Goal: Navigation & Orientation: Find specific page/section

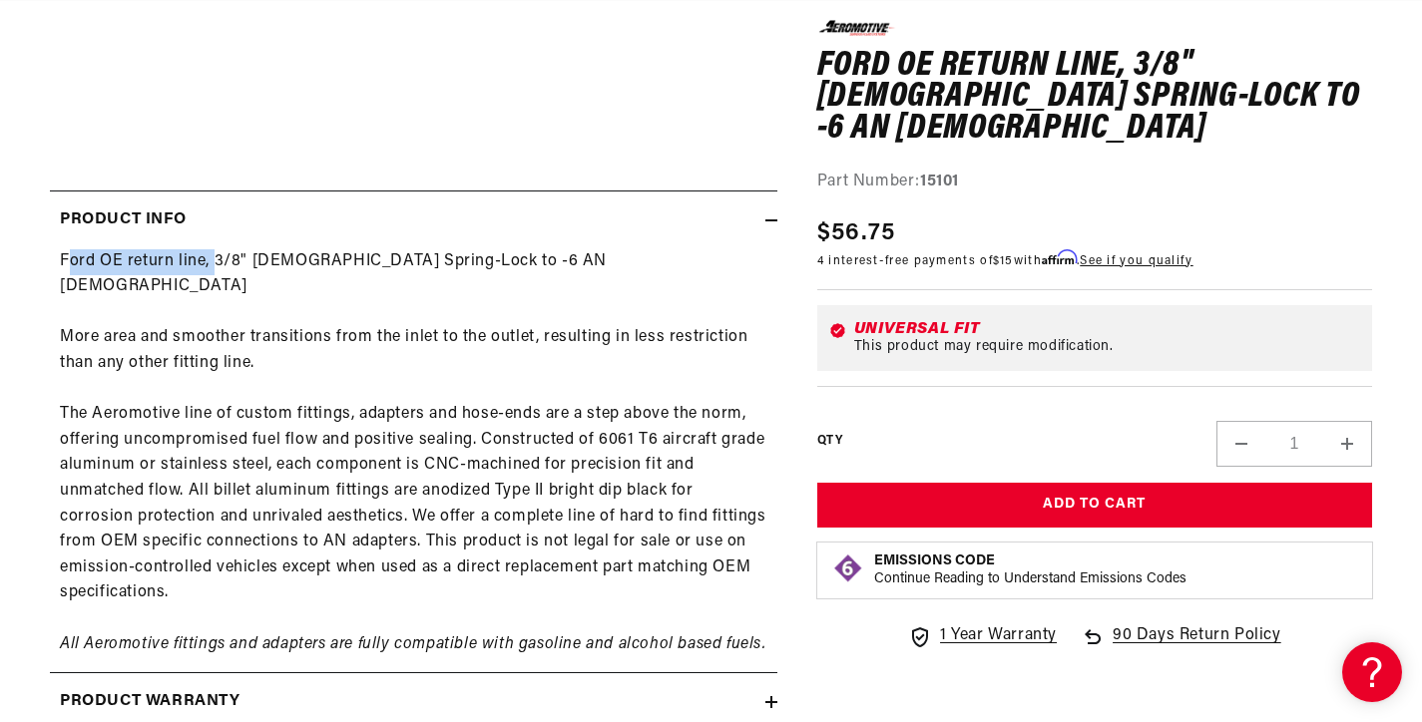
drag, startPoint x: 161, startPoint y: 265, endPoint x: 221, endPoint y: 270, distance: 61.1
click at [220, 270] on div "Ford OE return line, 3/8" [DEMOGRAPHIC_DATA] Spring-Lock to -6 AN [DEMOGRAPHIC_…" at bounding box center [413, 453] width 727 height 409
click at [290, 293] on div "Ford OE return line, 3/8" [DEMOGRAPHIC_DATA] Spring-Lock to -6 AN [DEMOGRAPHIC_…" at bounding box center [413, 453] width 727 height 409
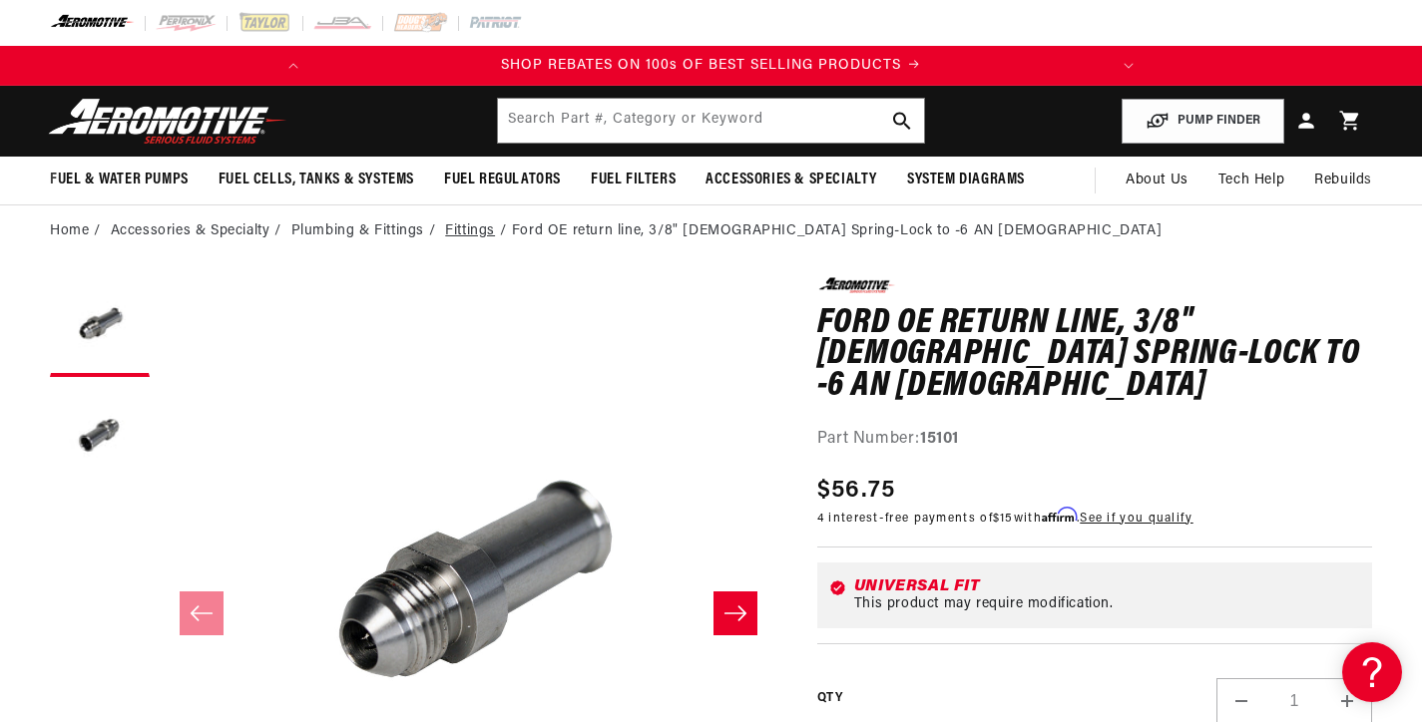
click at [456, 233] on link "Fittings" at bounding box center [470, 231] width 50 height 22
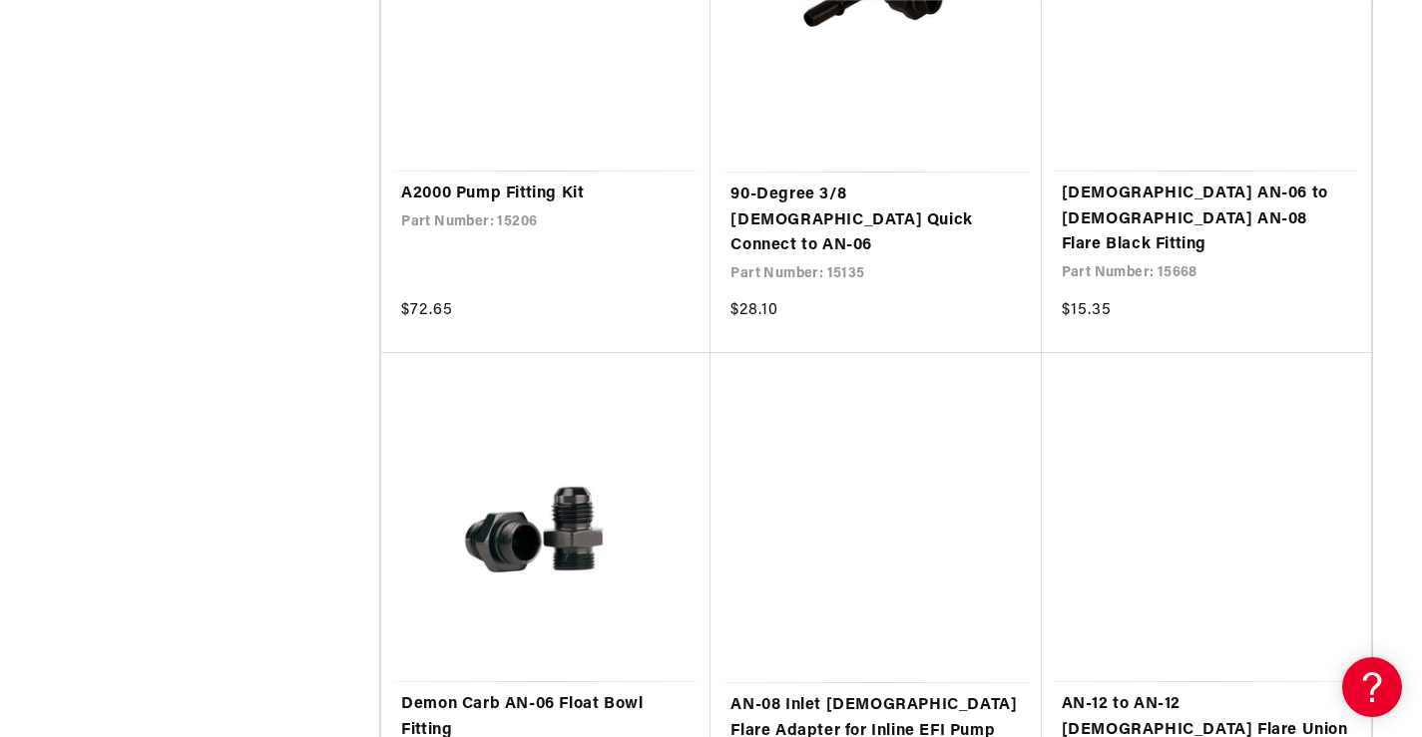
scroll to position [7981, 0]
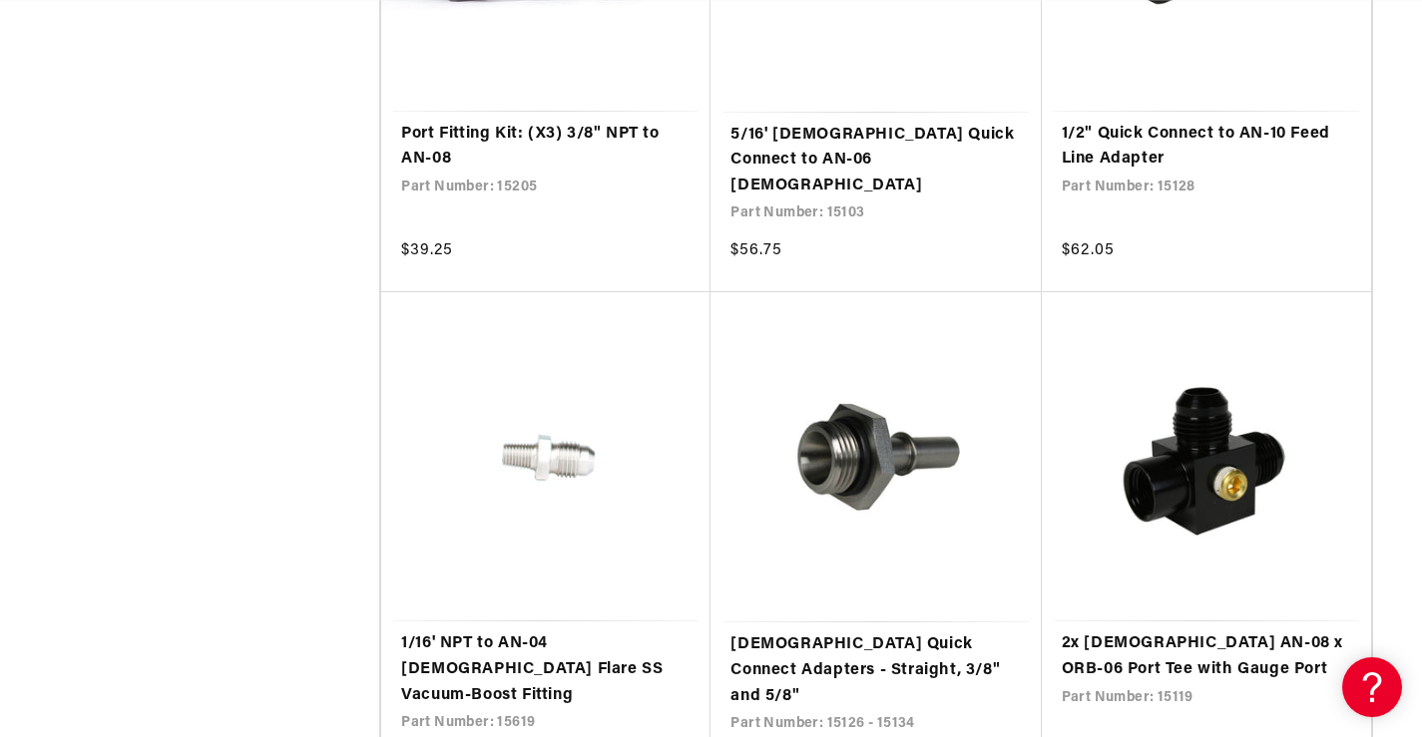
scroll to position [11771, 0]
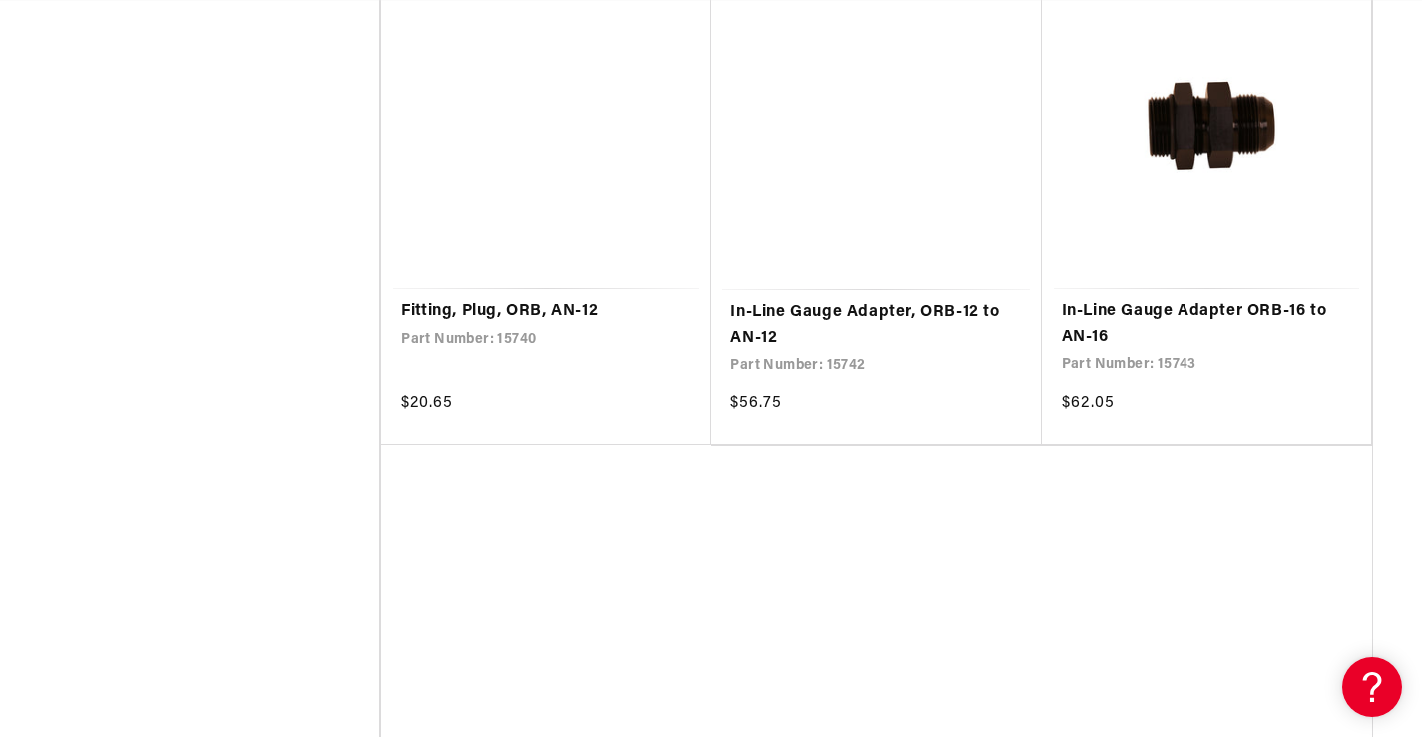
scroll to position [16061, 0]
